Goal: Complete application form

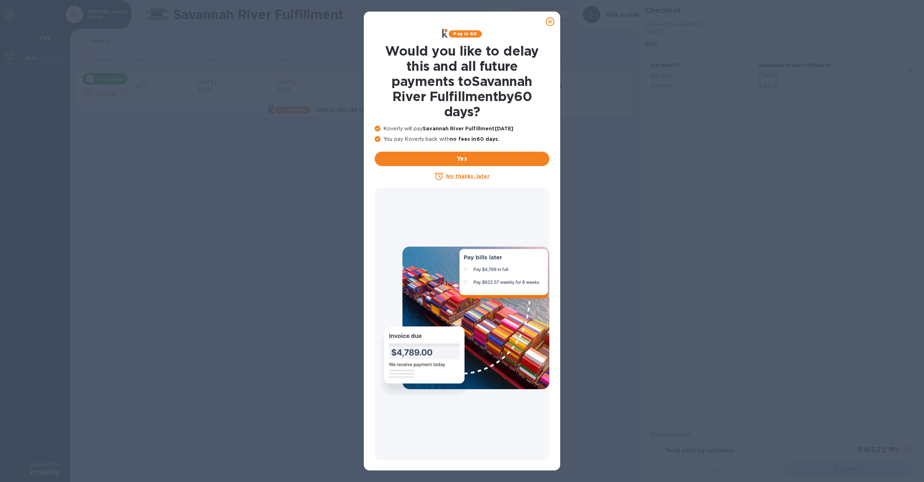
click at [461, 176] on u "No thanks, later" at bounding box center [467, 176] width 43 height 6
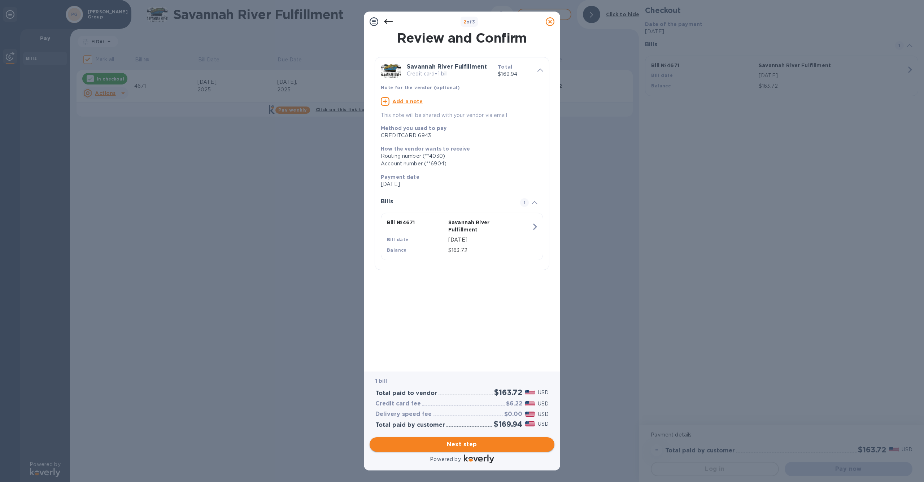
click at [452, 445] on span "Next step" at bounding box center [461, 444] width 173 height 9
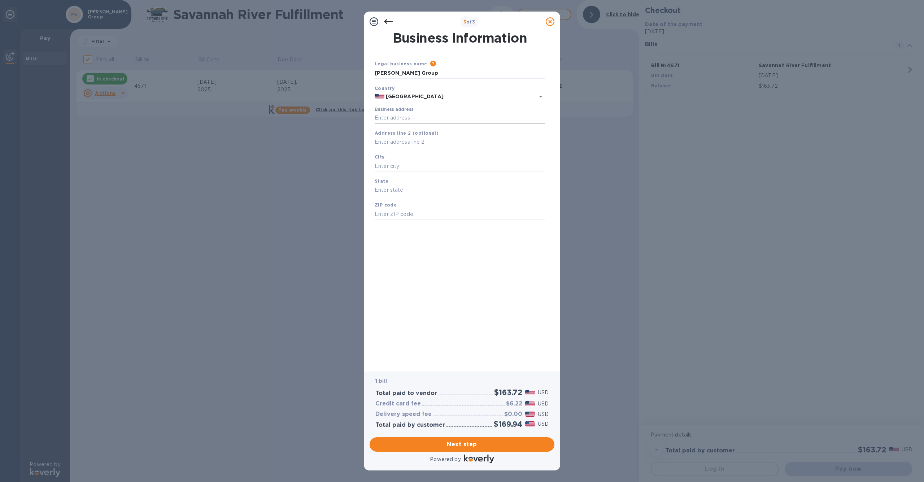
click at [394, 121] on input "Business address" at bounding box center [460, 118] width 170 height 11
type input "[STREET_ADDRESS]"
type input "[GEOGRAPHIC_DATA]"
type input "97302"
click at [397, 191] on input "text" at bounding box center [460, 190] width 170 height 11
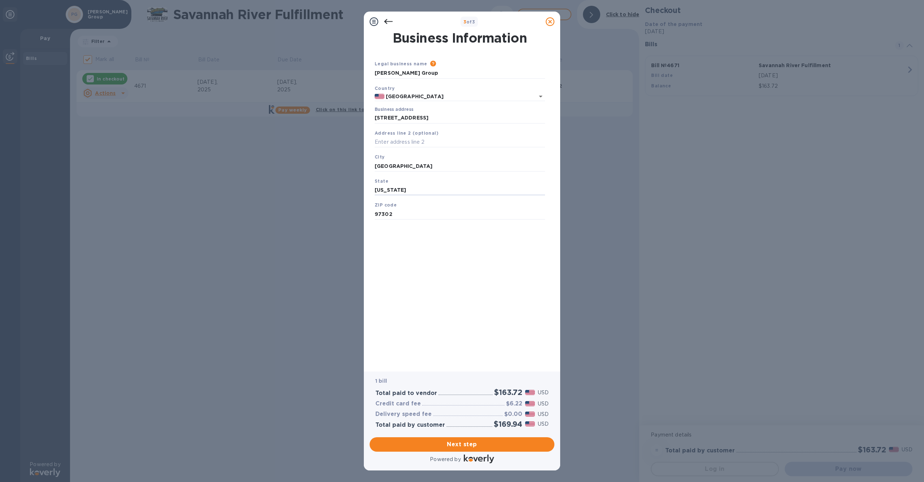
type input "[US_STATE]"
click at [405, 243] on div "Business Information Legal business name Please provide the legal name that app…" at bounding box center [462, 197] width 178 height 330
click at [439, 449] on button "Next step" at bounding box center [462, 444] width 185 height 14
click at [398, 162] on input "[GEOGRAPHIC_DATA]" at bounding box center [460, 166] width 170 height 11
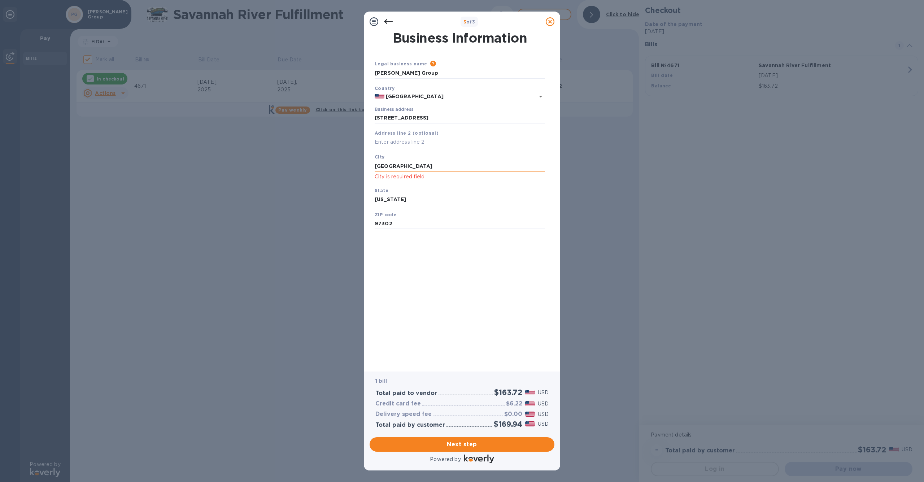
click at [398, 162] on input "[GEOGRAPHIC_DATA]" at bounding box center [460, 166] width 170 height 11
type input "[GEOGRAPHIC_DATA]"
type input "97302"
click at [440, 277] on div "Business Information Legal business name Please provide the legal name that app…" at bounding box center [462, 197] width 178 height 330
click at [447, 446] on span "Next step" at bounding box center [461, 444] width 173 height 9
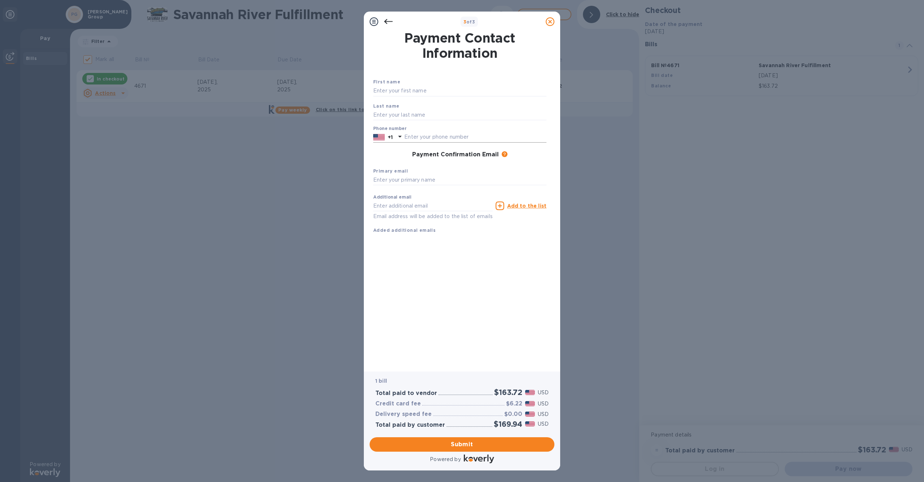
click at [423, 135] on input "text" at bounding box center [475, 137] width 142 height 11
type input "5039465910"
click at [417, 447] on span "Submit" at bounding box center [461, 444] width 173 height 9
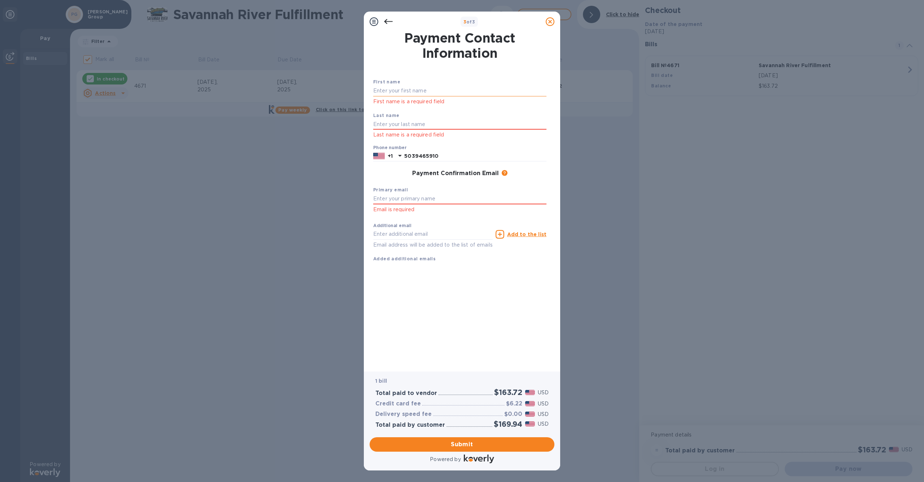
click at [389, 93] on input "text" at bounding box center [459, 91] width 173 height 11
type input "[PERSON_NAME]"
type input "[PERSON_NAME][EMAIL_ADDRESS][DOMAIN_NAME]"
click at [427, 295] on div "Payment Contact Information First name [PERSON_NAME] First name is a required f…" at bounding box center [462, 197] width 178 height 330
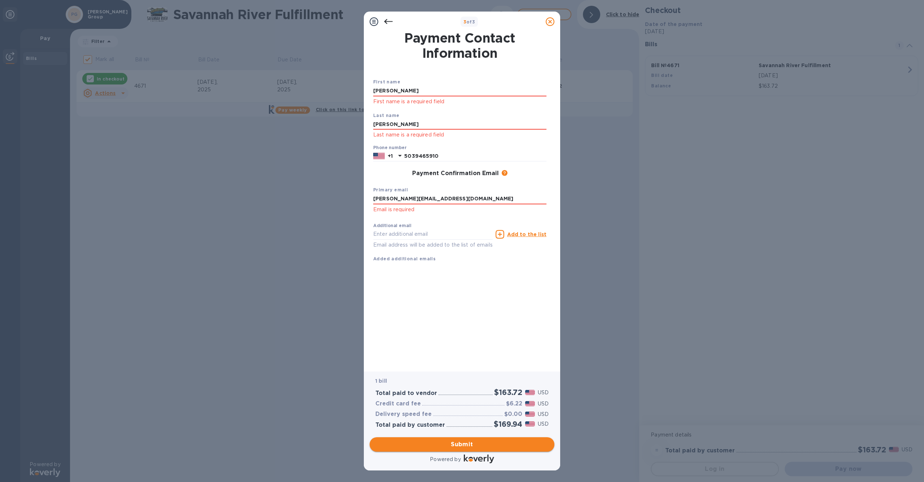
click at [446, 448] on span "Submit" at bounding box center [461, 444] width 173 height 9
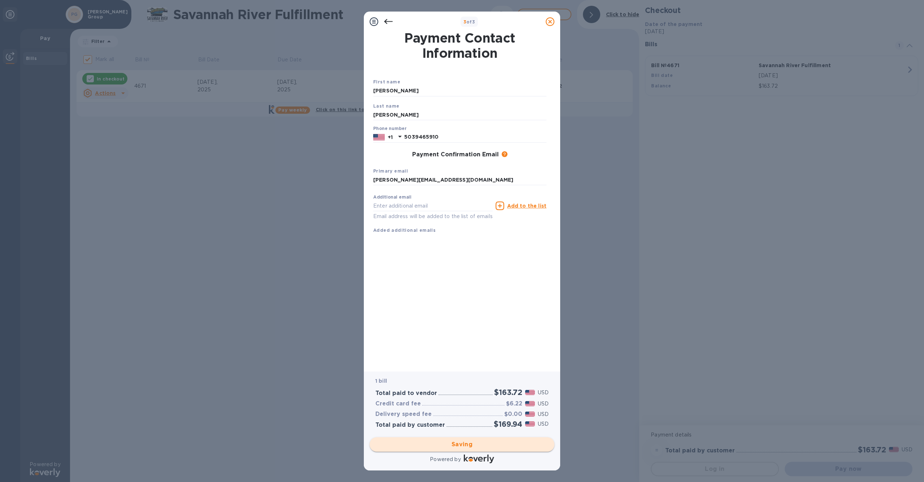
checkbox input "false"
